Goal: Information Seeking & Learning: Learn about a topic

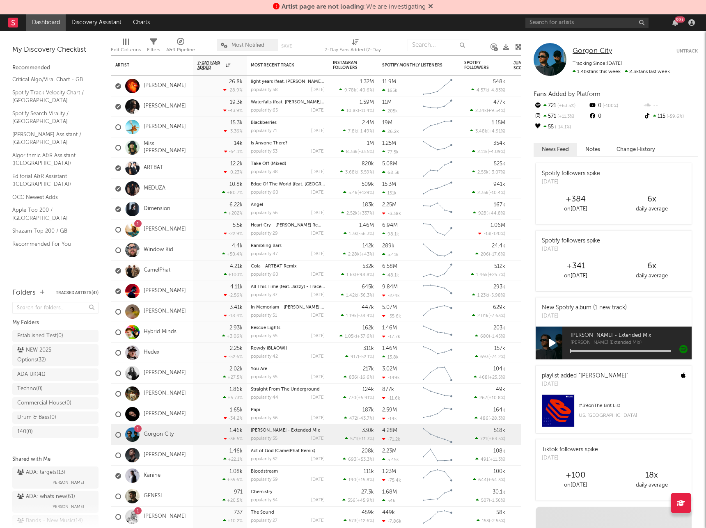
click at [594, 49] on span "Gorgon City" at bounding box center [591, 51] width 39 height 7
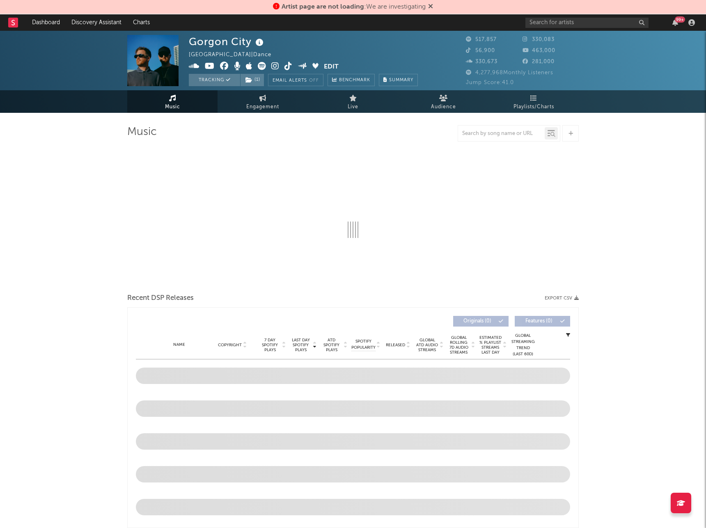
select select "6m"
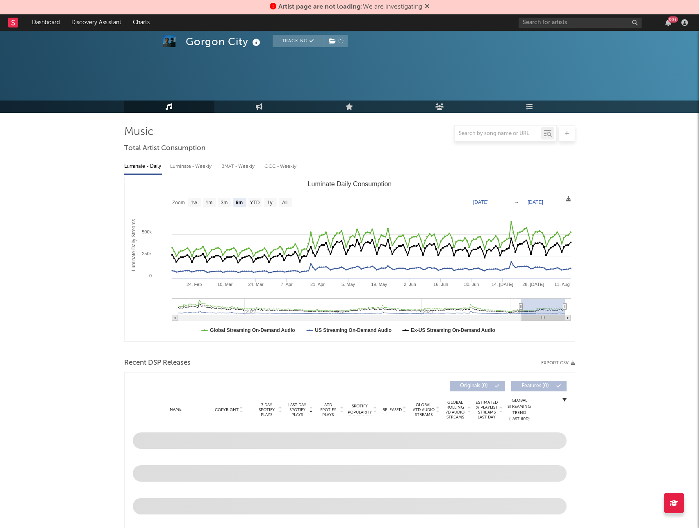
scroll to position [246, 0]
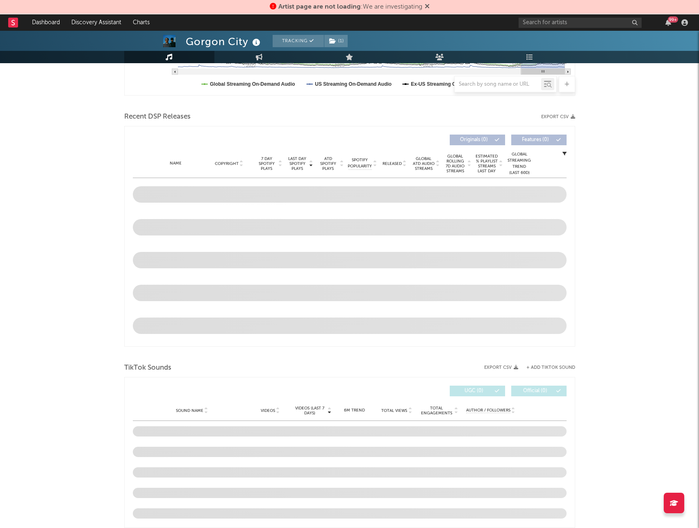
click at [498, 89] on div at bounding box center [498, 84] width 87 height 10
click at [501, 81] on input "text" at bounding box center [498, 84] width 87 height 7
type input "loveless"
click at [576, 181] on div "Gorgon City Tracking ( 1 ) United Kingdom | Dance Edit Tracking ( 1 ) Email Ale…" at bounding box center [349, 376] width 699 height 1183
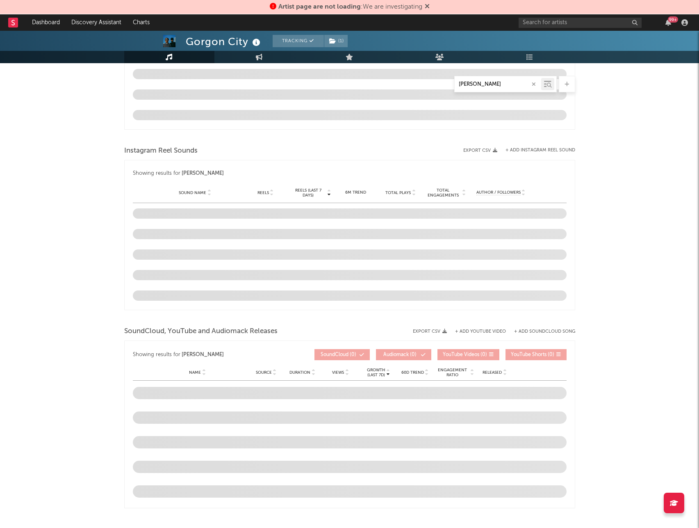
scroll to position [686, 0]
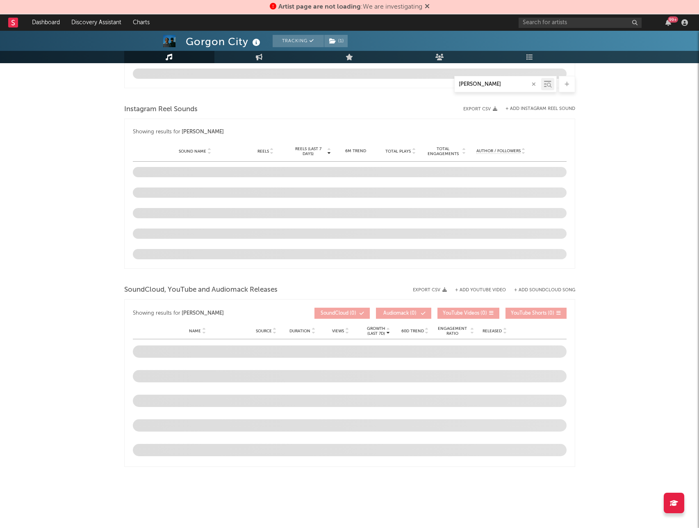
drag, startPoint x: 30, startPoint y: 170, endPoint x: 63, endPoint y: 65, distance: 110.5
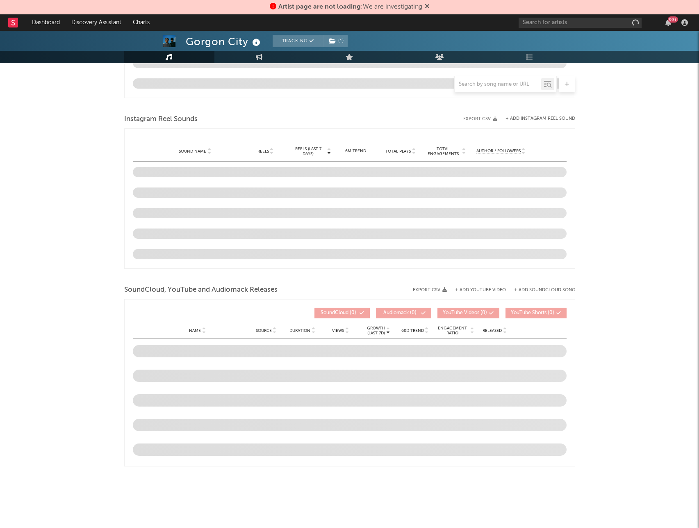
select select "6m"
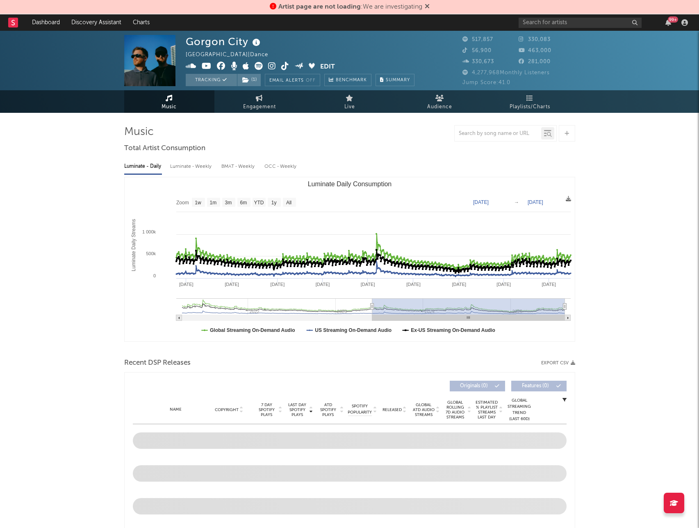
type input "[DATE]"
